Goal: Task Accomplishment & Management: Manage account settings

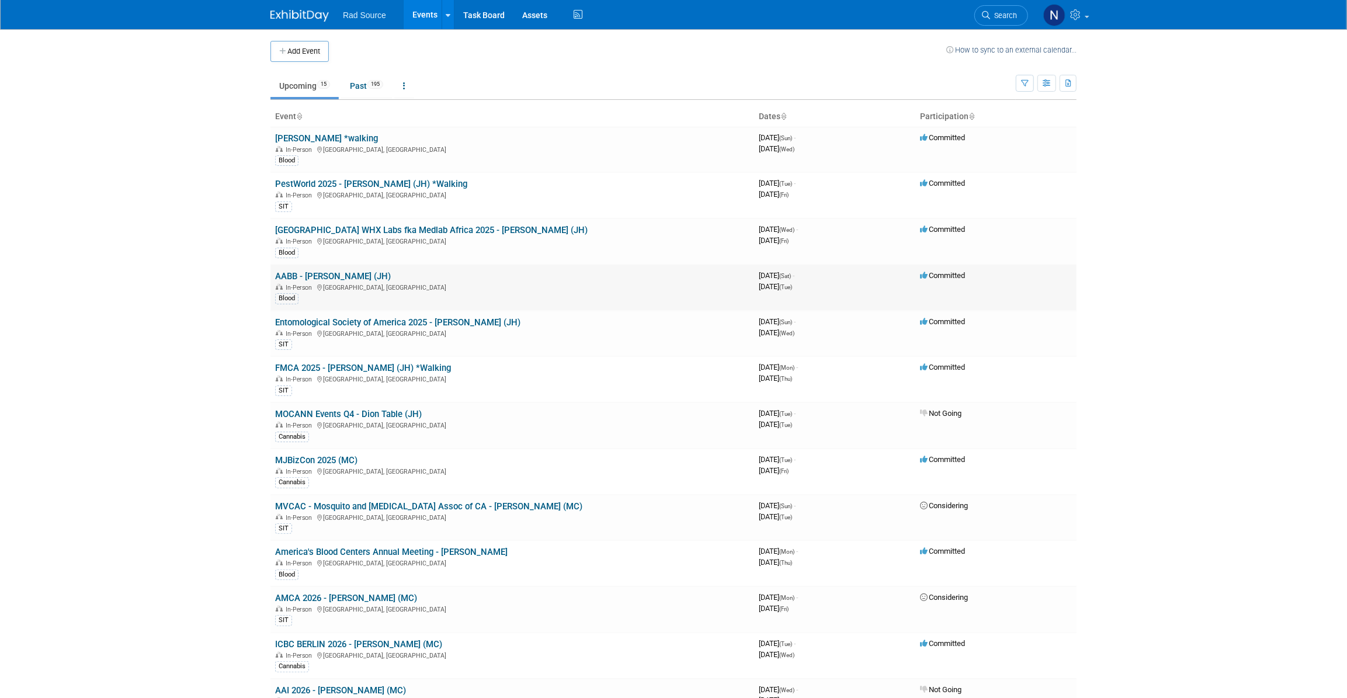
click at [308, 277] on link "AABB - [PERSON_NAME] (JH)" at bounding box center [333, 276] width 116 height 11
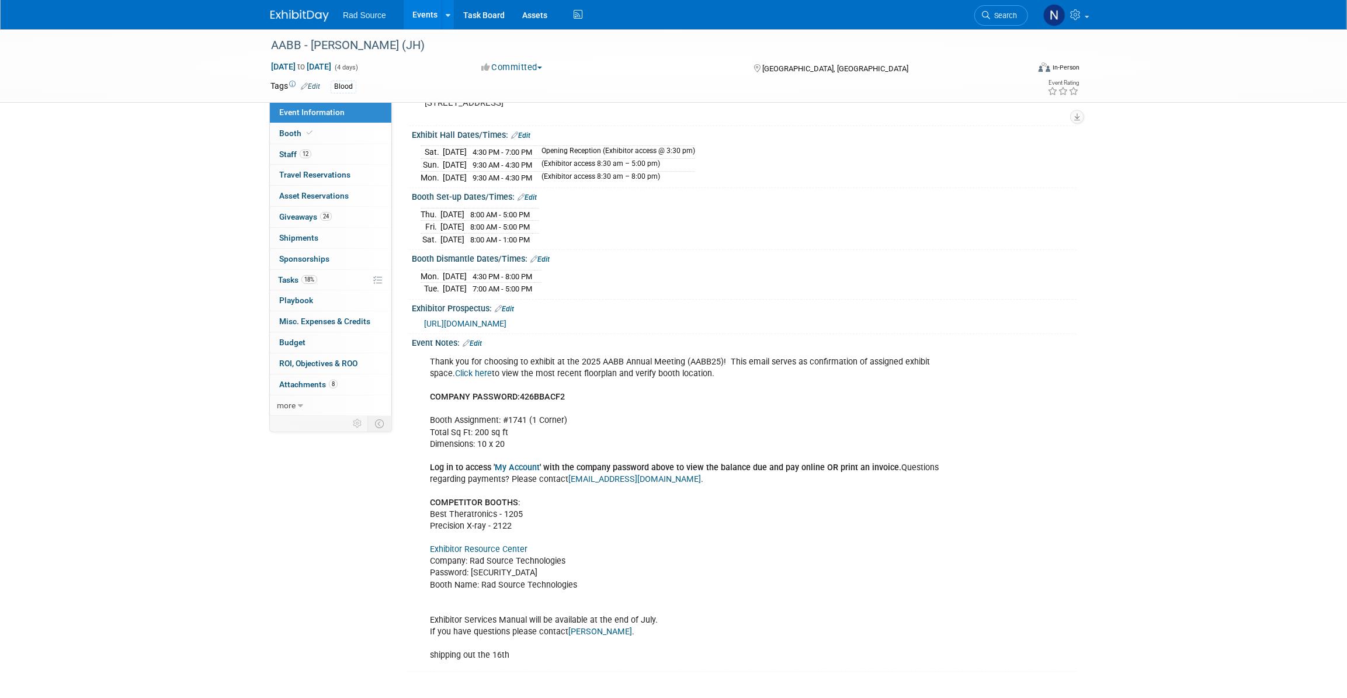
scroll to position [159, 0]
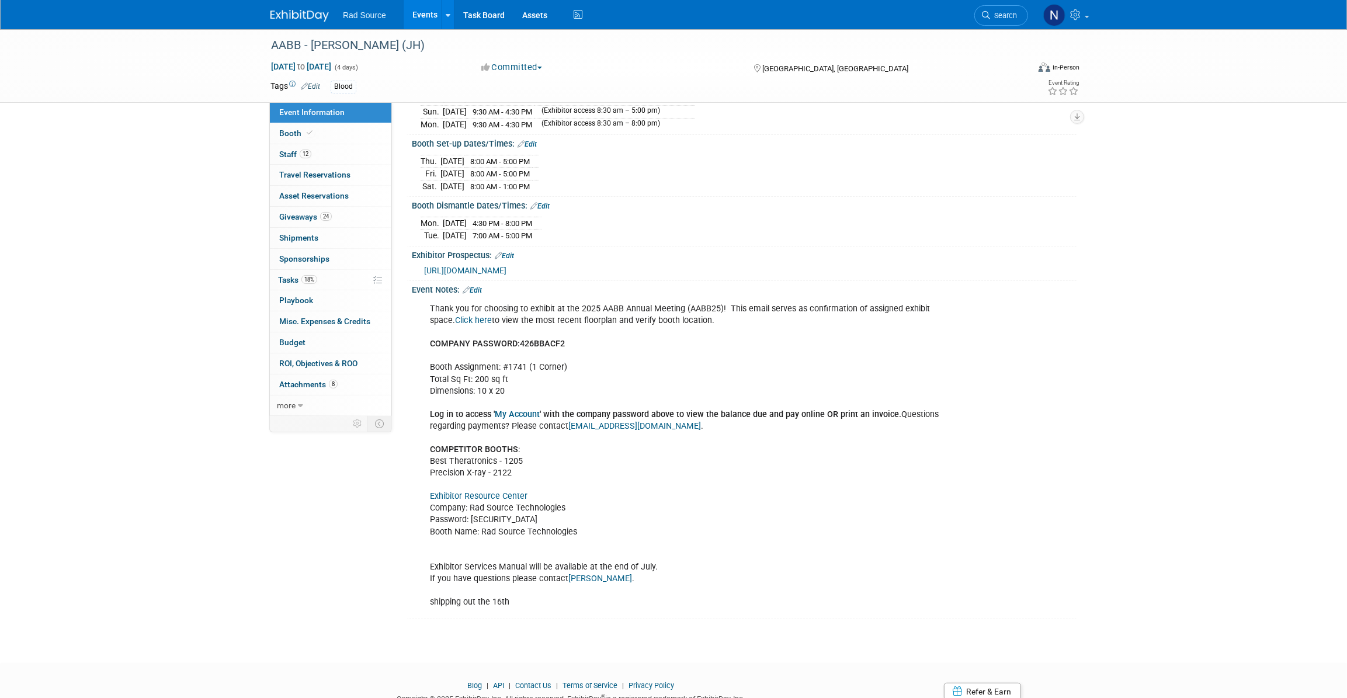
click at [485, 492] on link "Exhibitor Resource Center" at bounding box center [479, 496] width 98 height 10
drag, startPoint x: 517, startPoint y: 513, endPoint x: 471, endPoint y: 516, distance: 45.6
click at [471, 516] on div "Thank you for choosing to exhibit at the 2025 AABB Annual Meeting (AABB25)! Thi…" at bounding box center [685, 455] width 526 height 317
copy div "426BBACF2"
click at [304, 156] on span "12" at bounding box center [306, 153] width 12 height 9
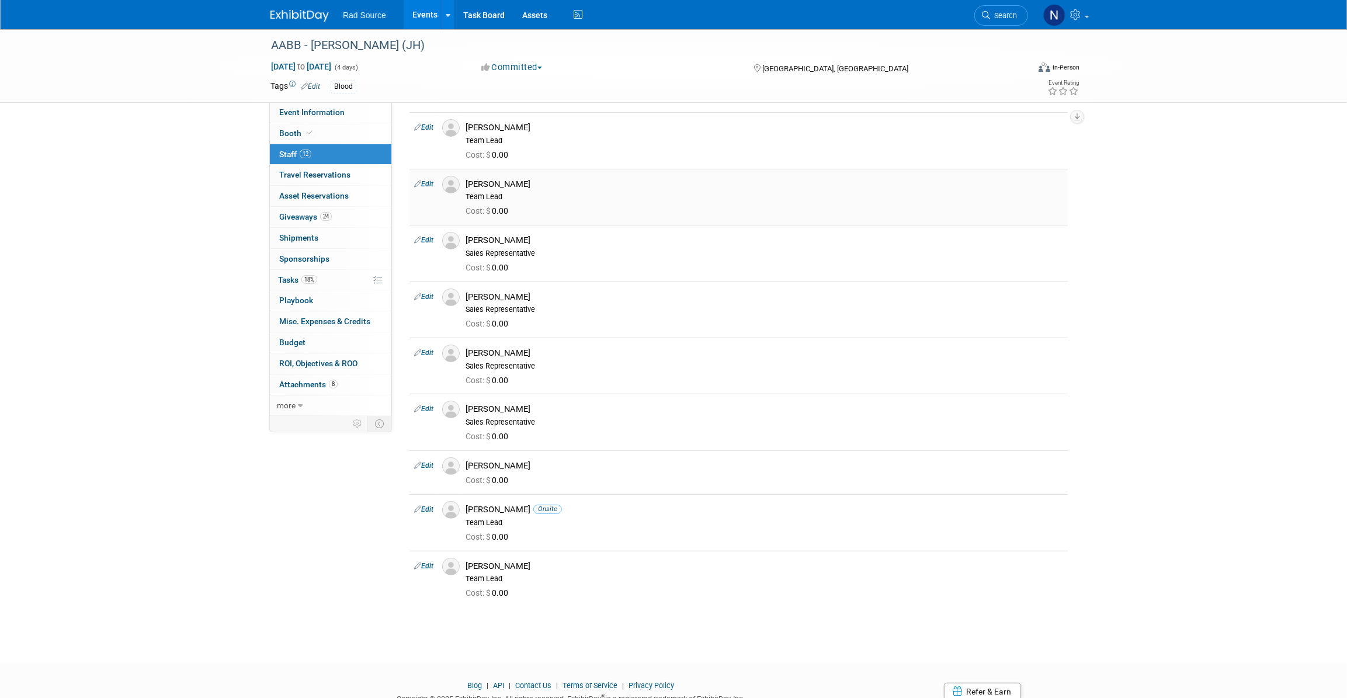
scroll to position [0, 0]
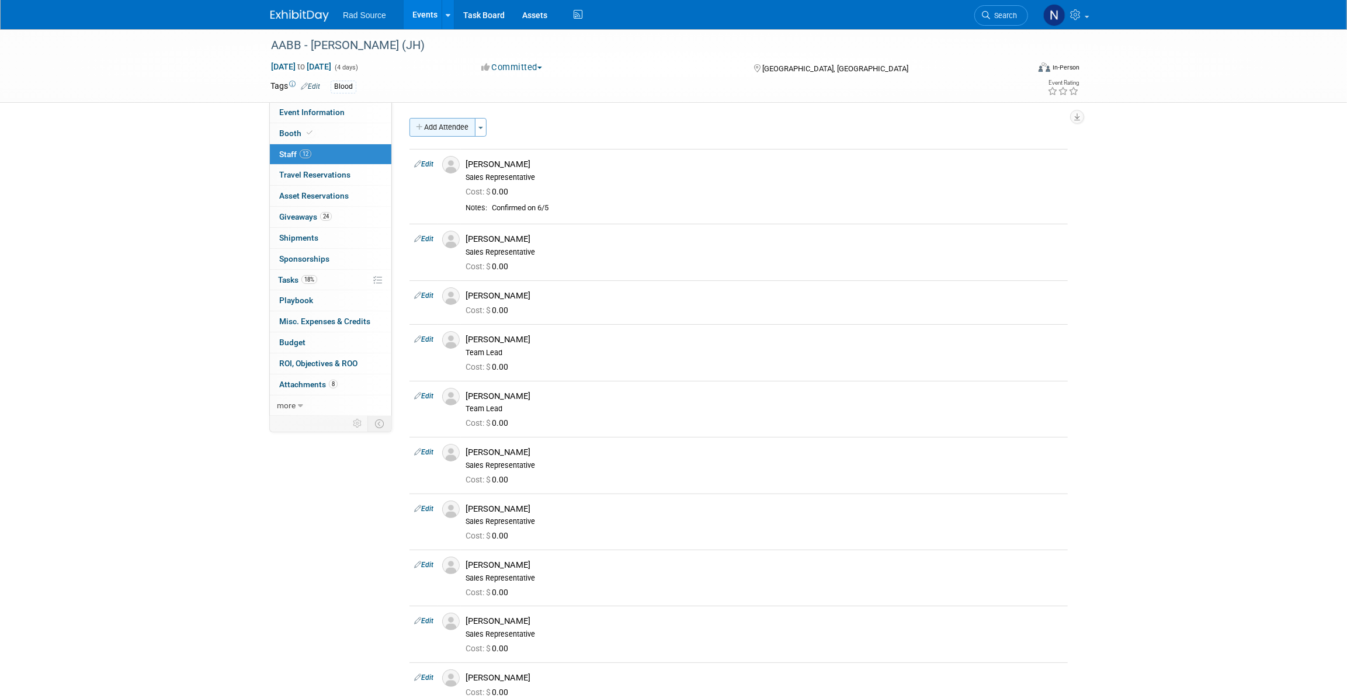
click at [454, 128] on button "Add Attendee" at bounding box center [442, 127] width 66 height 19
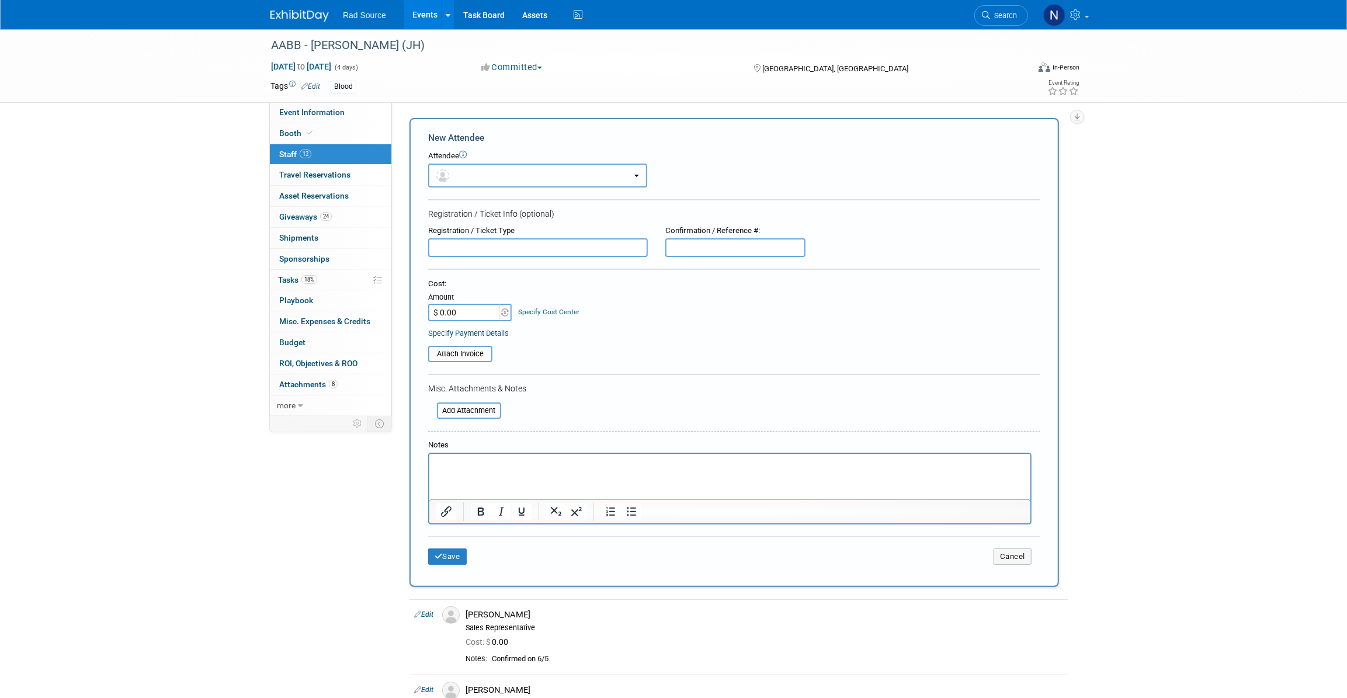
drag, startPoint x: 467, startPoint y: 166, endPoint x: 467, endPoint y: 176, distance: 9.9
click at [468, 168] on button "button" at bounding box center [537, 176] width 219 height 24
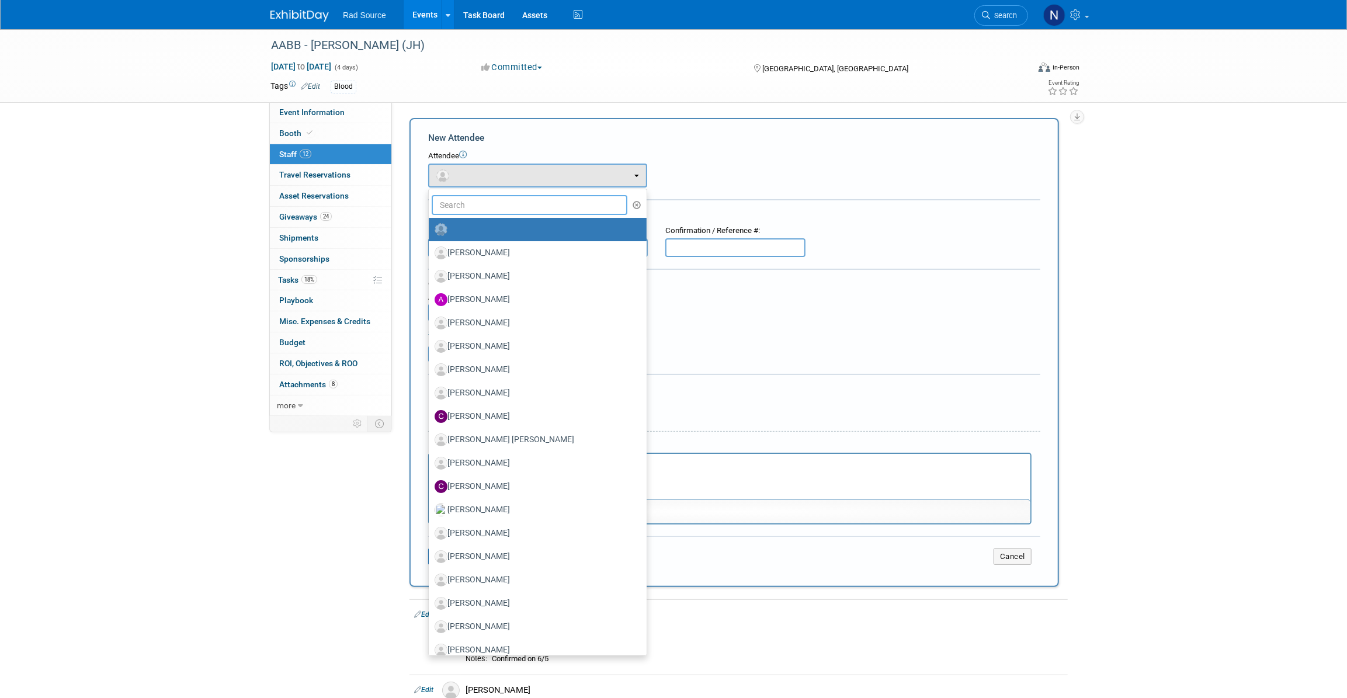
click at [478, 204] on input "text" at bounding box center [530, 205] width 196 height 20
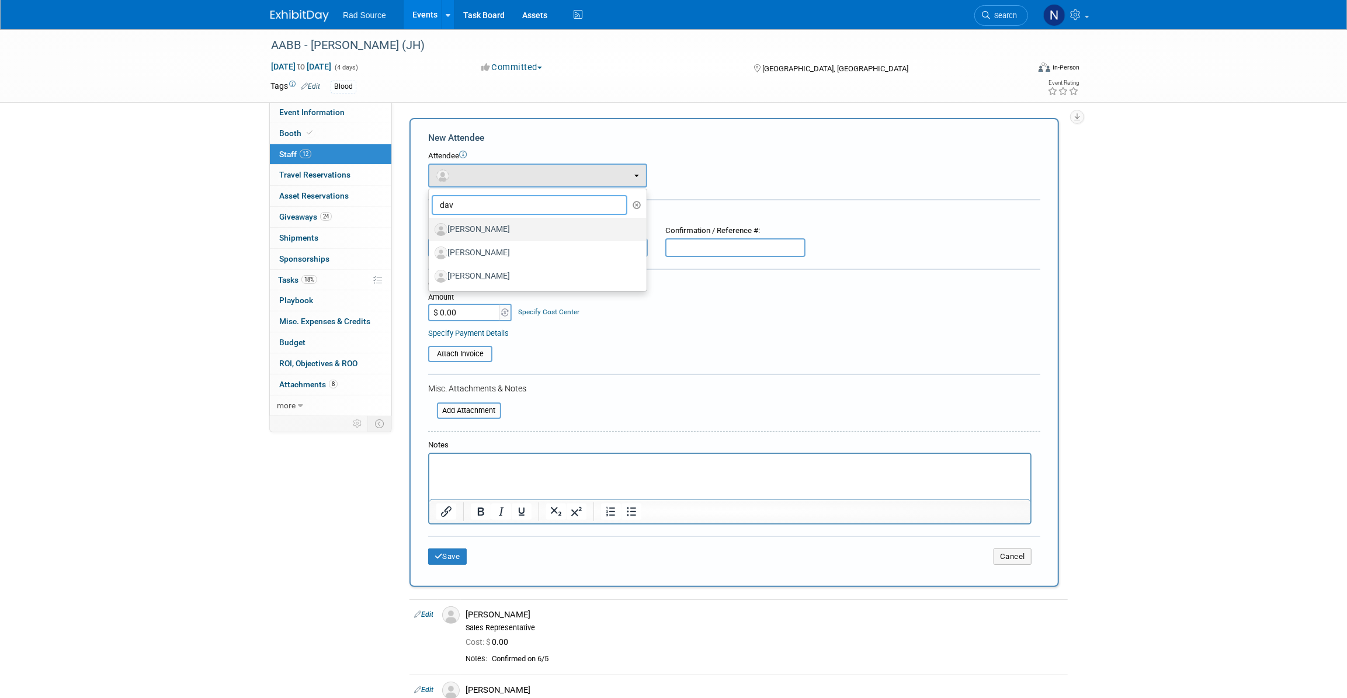
type input "dav"
click at [481, 227] on label "David Kim" at bounding box center [534, 229] width 200 height 19
click at [430, 227] on input "David Kim" at bounding box center [427, 228] width 8 height 8
select select "4666cd8d-9614-4cbf-9a9c-026f1b0a534a"
select select "4"
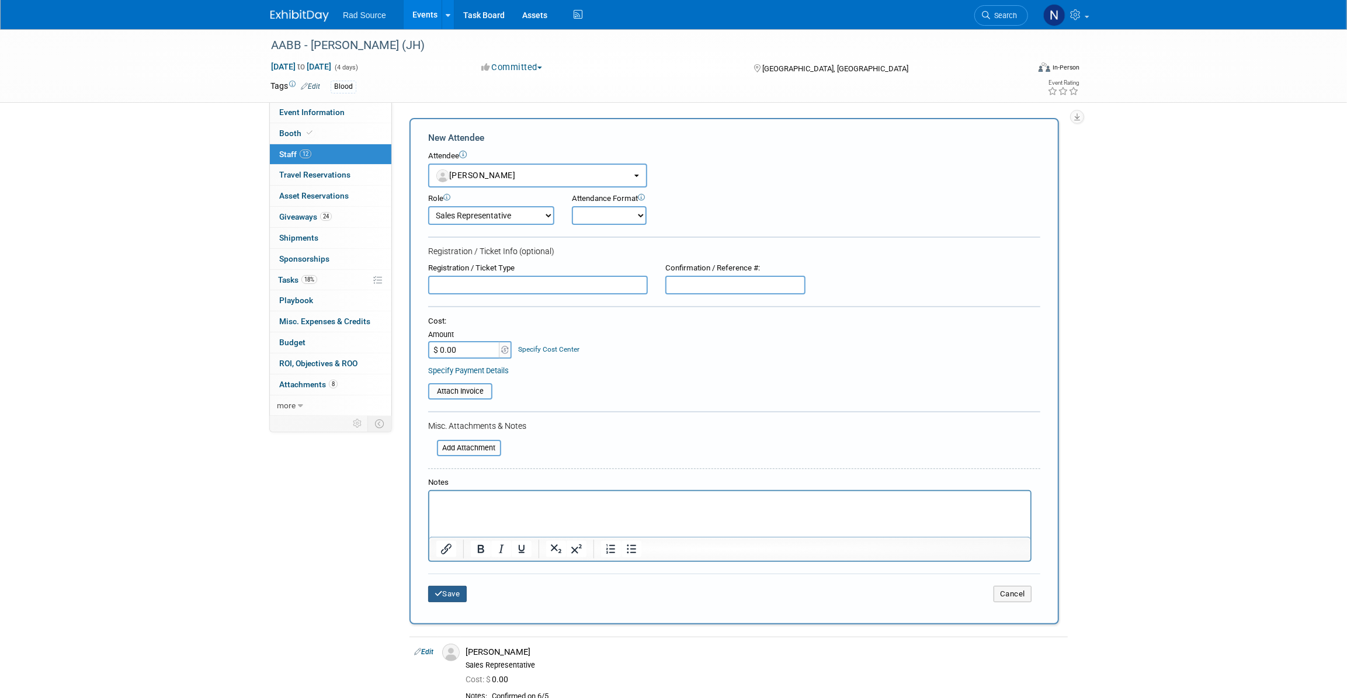
click at [442, 595] on button "Save" at bounding box center [447, 594] width 39 height 16
